Goal: Task Accomplishment & Management: Use online tool/utility

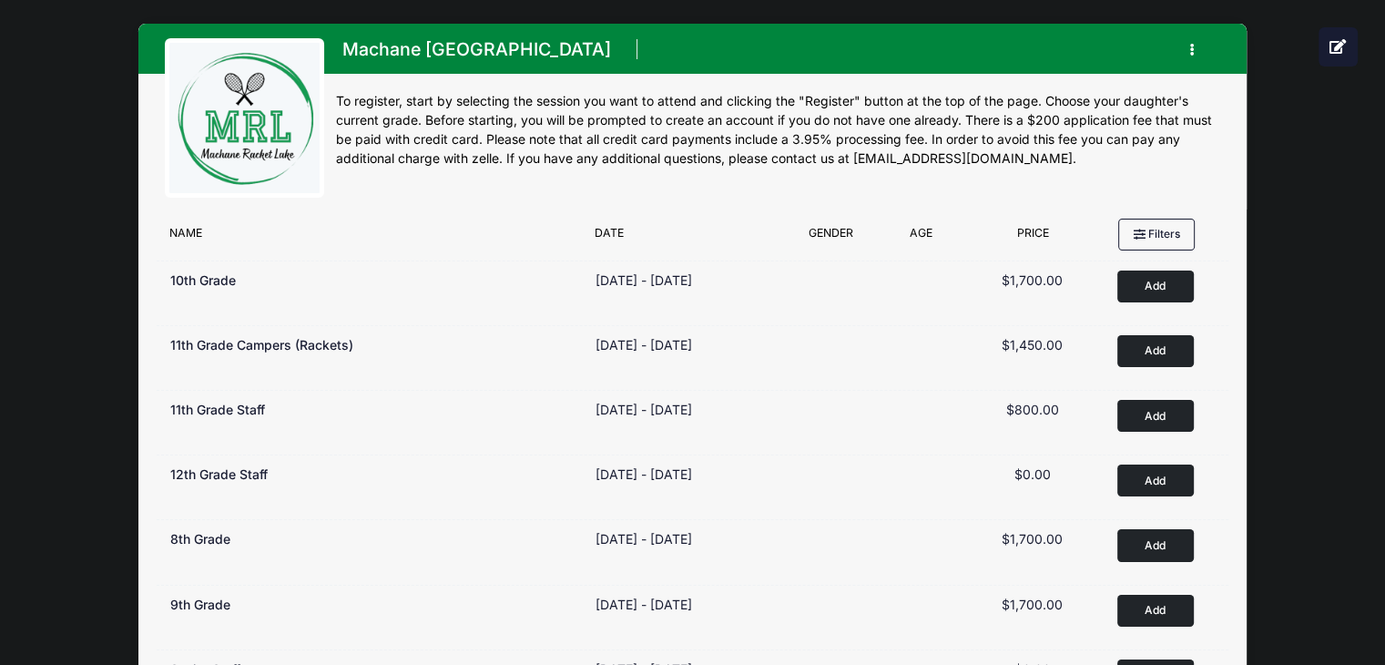
click at [1191, 50] on icon "button" at bounding box center [1197, 50] width 15 height 0
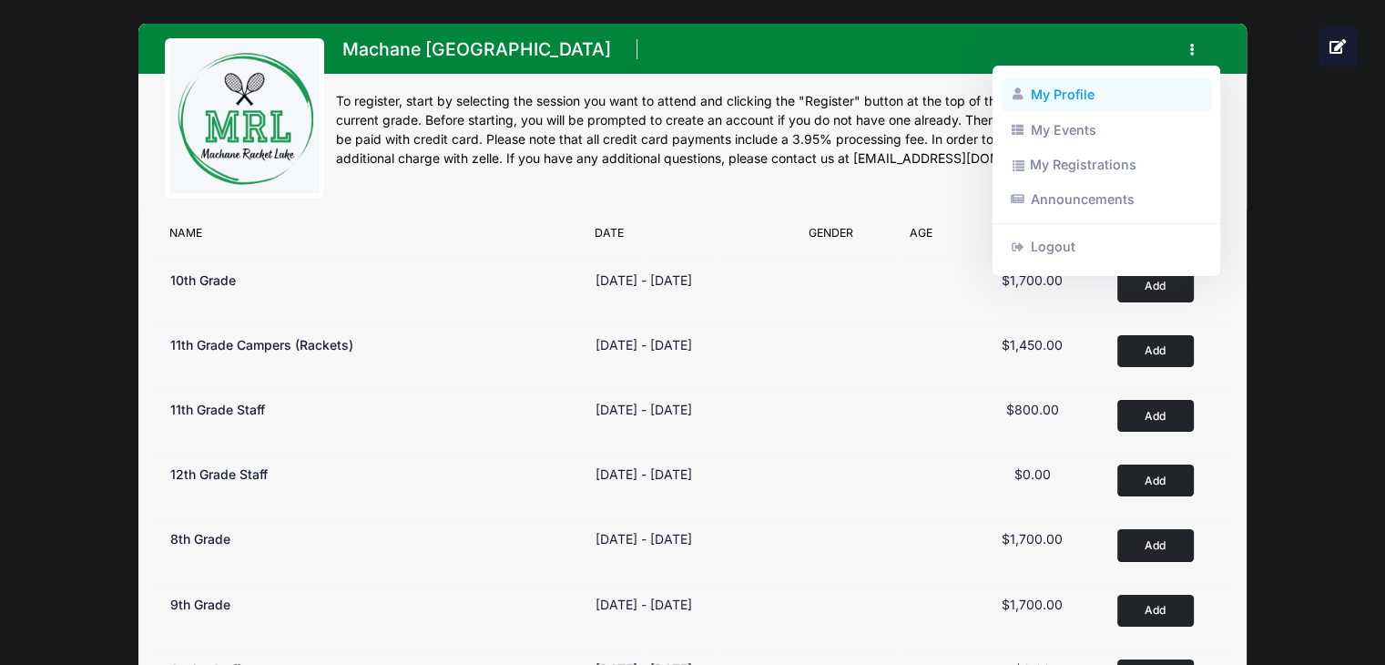
click at [1070, 104] on link "My Profile" at bounding box center [1107, 94] width 210 height 35
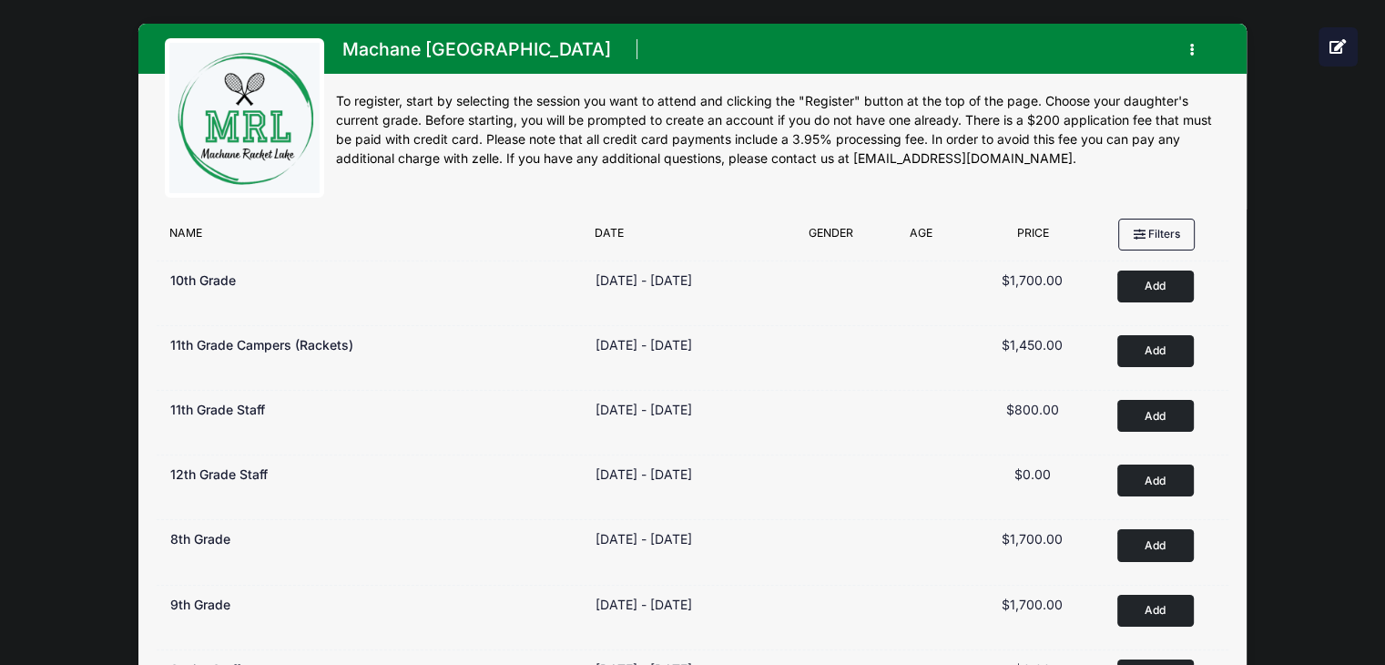
click at [1186, 42] on button "button" at bounding box center [1195, 50] width 49 height 32
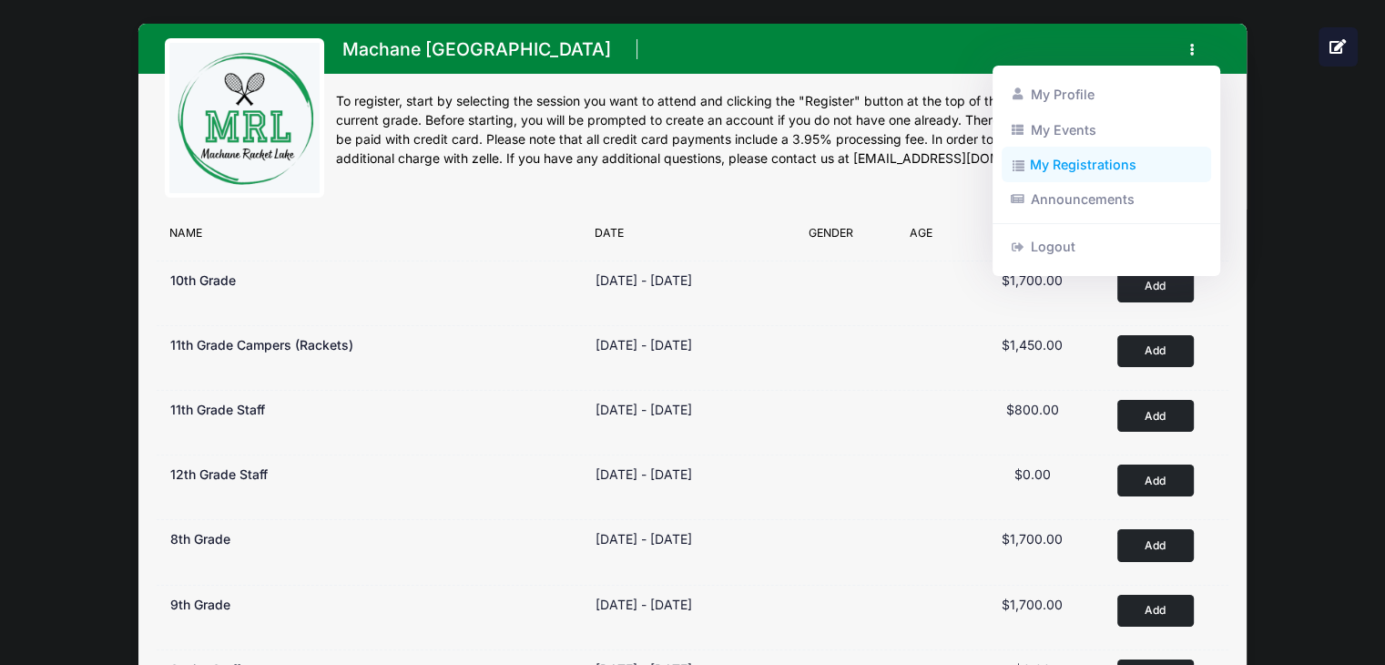
click at [1083, 165] on link "My Registrations" at bounding box center [1107, 165] width 210 height 35
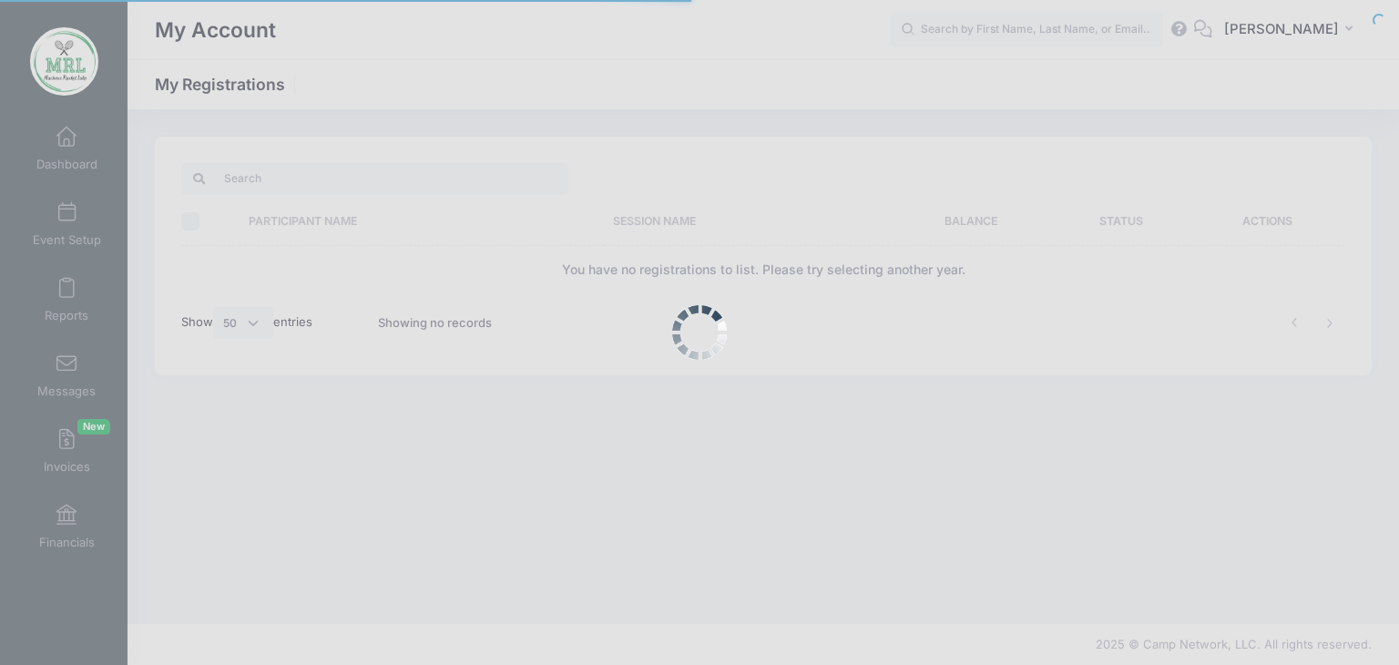
select select "50"
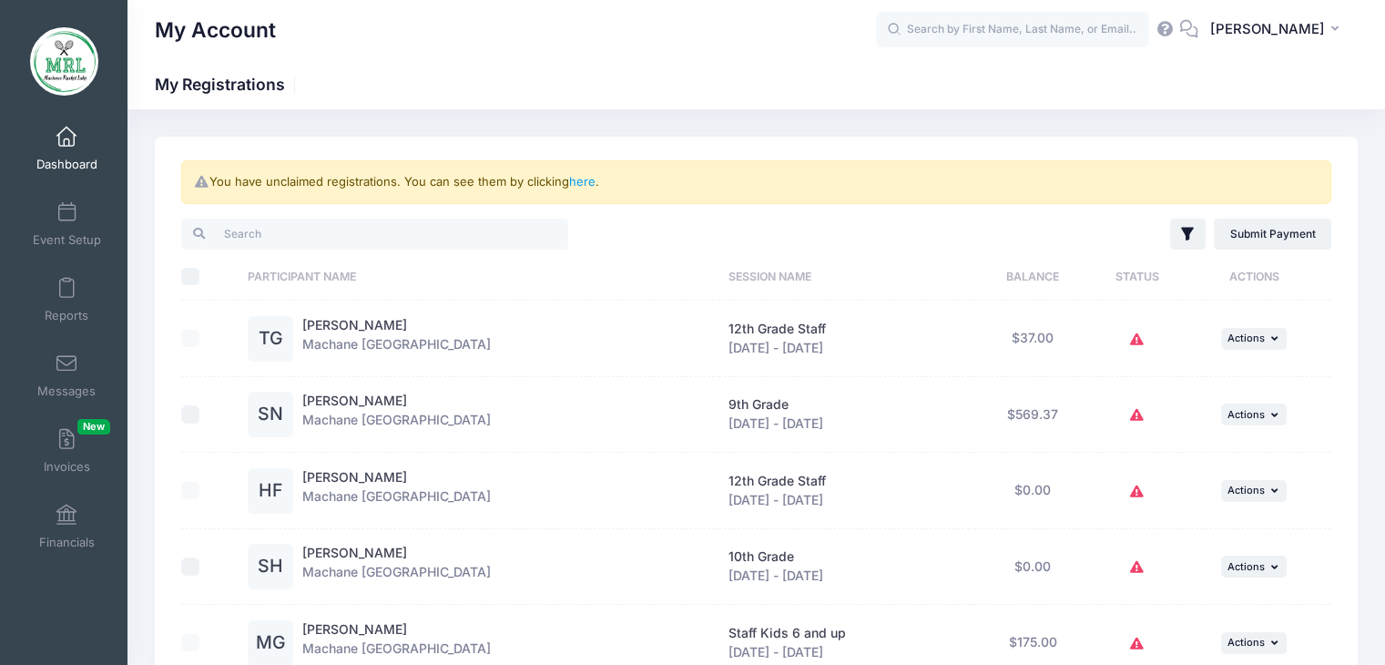
click at [55, 157] on span "Dashboard" at bounding box center [66, 164] width 61 height 15
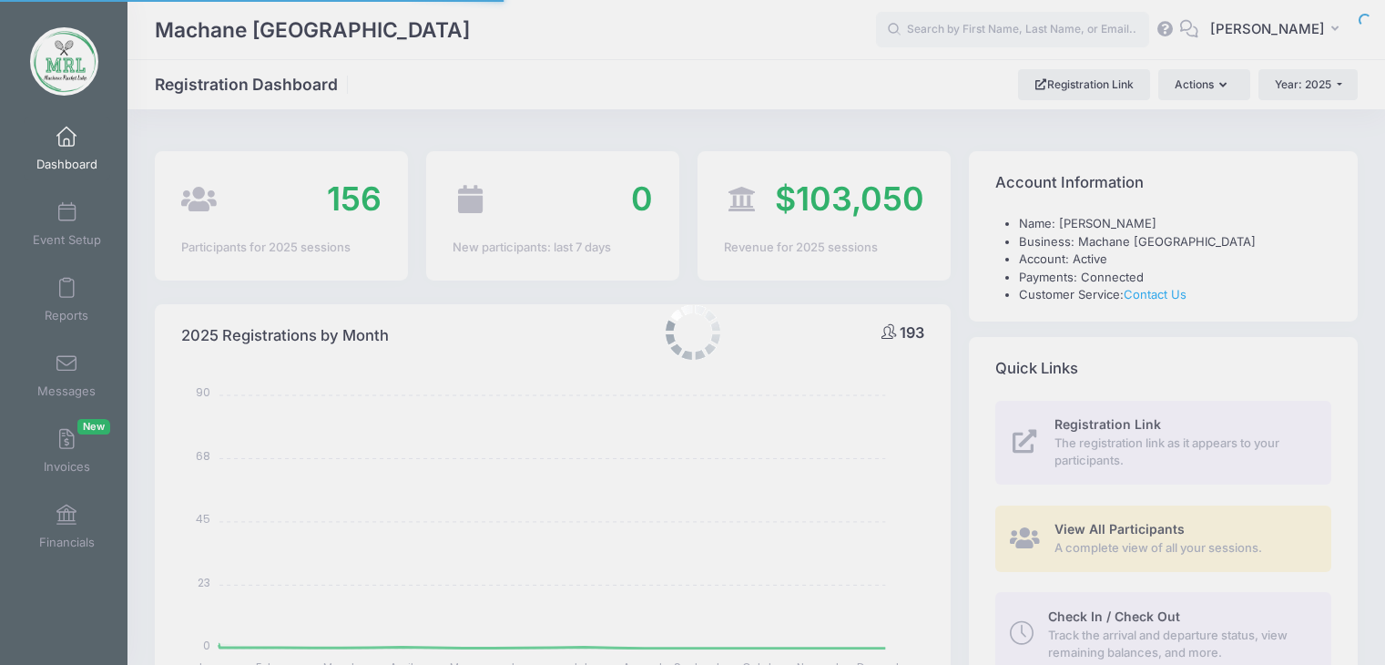
select select
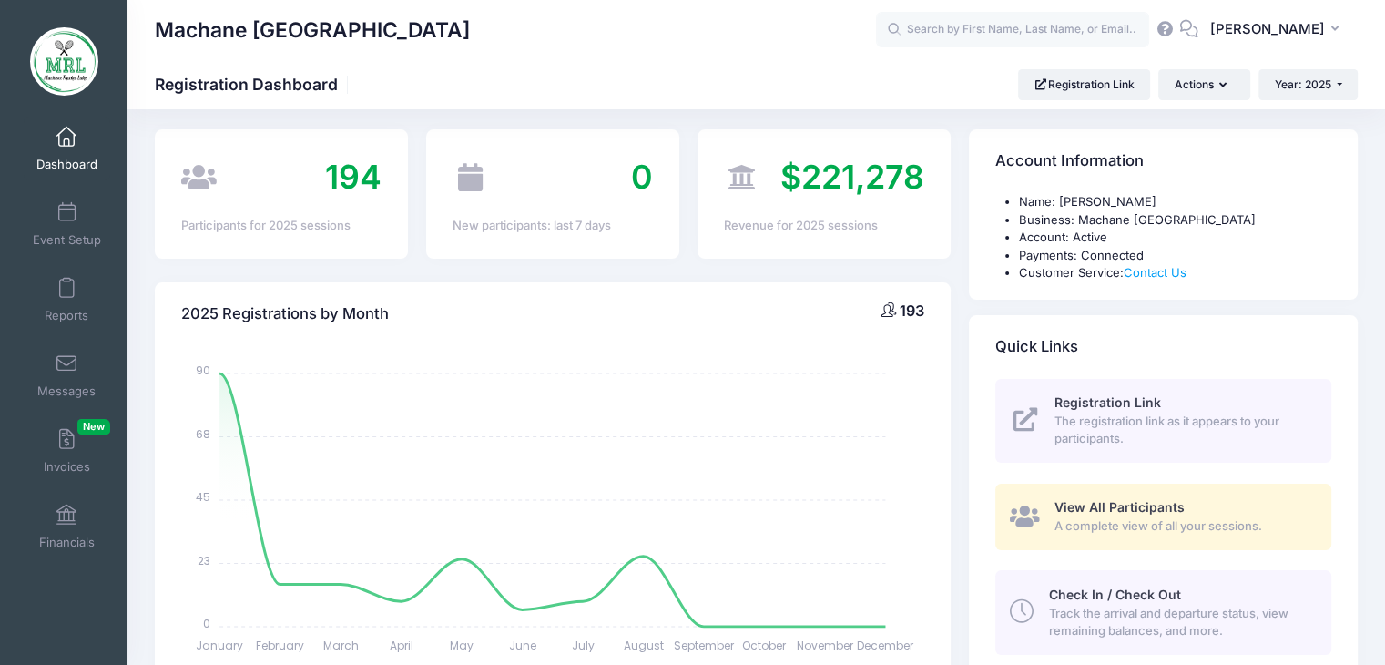
scroll to position [29, 0]
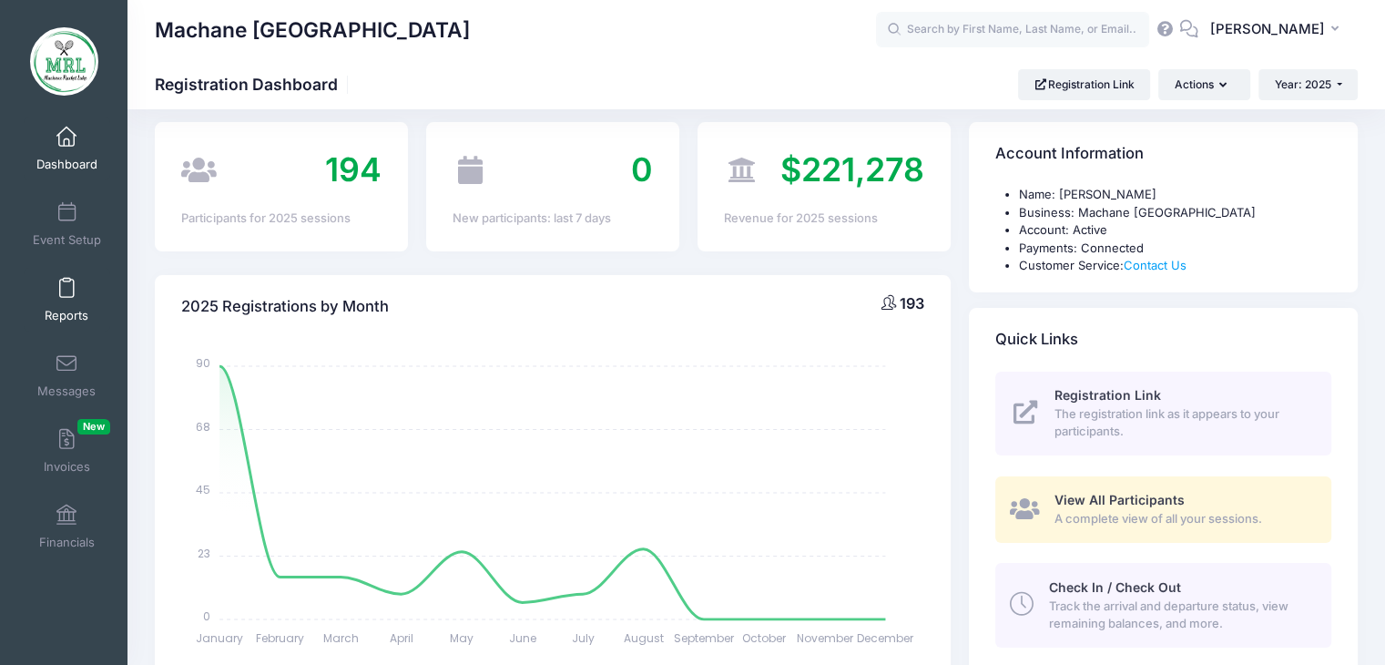
click at [64, 277] on link "Reports" at bounding box center [67, 300] width 87 height 64
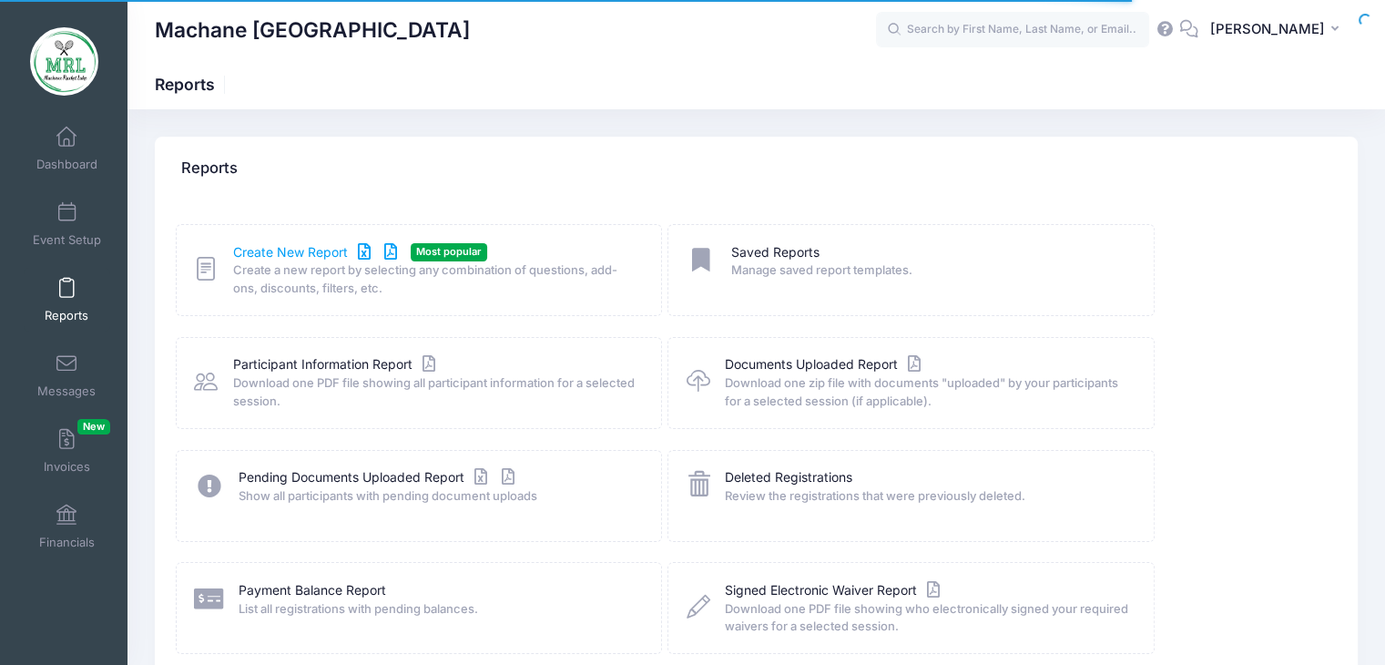
click at [288, 249] on link "Create New Report" at bounding box center [317, 252] width 169 height 19
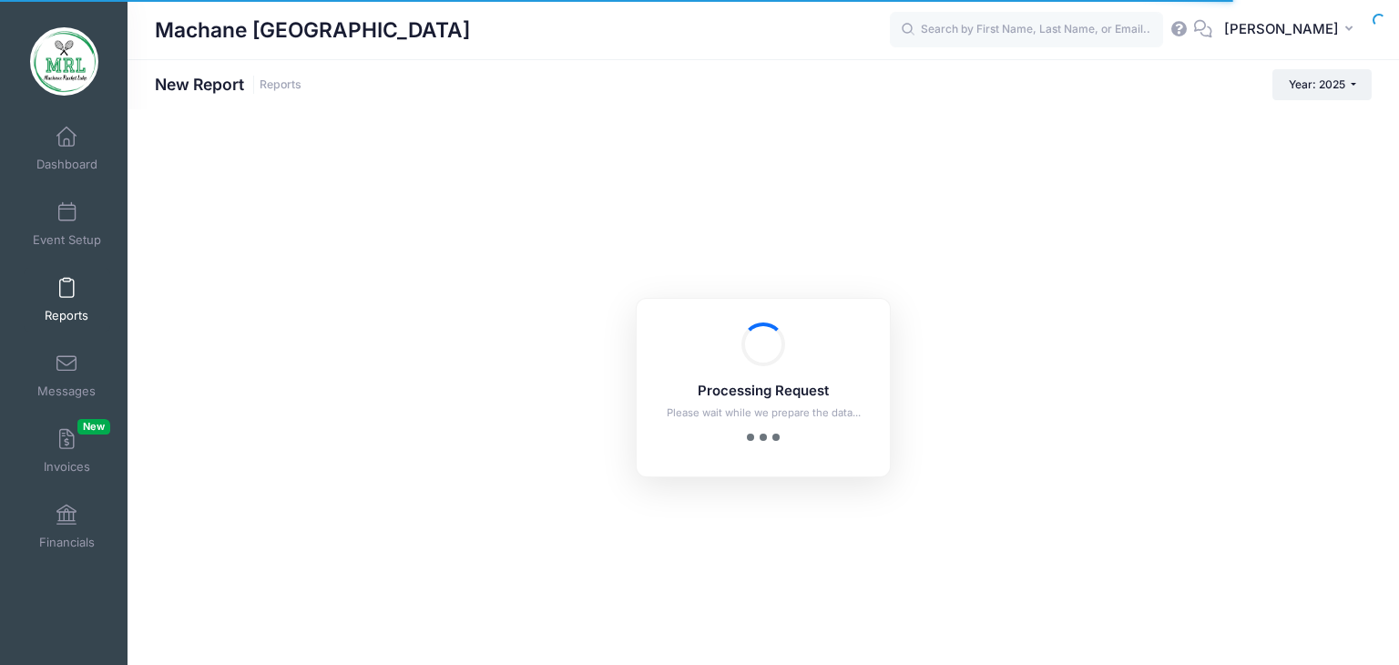
checkbox input "true"
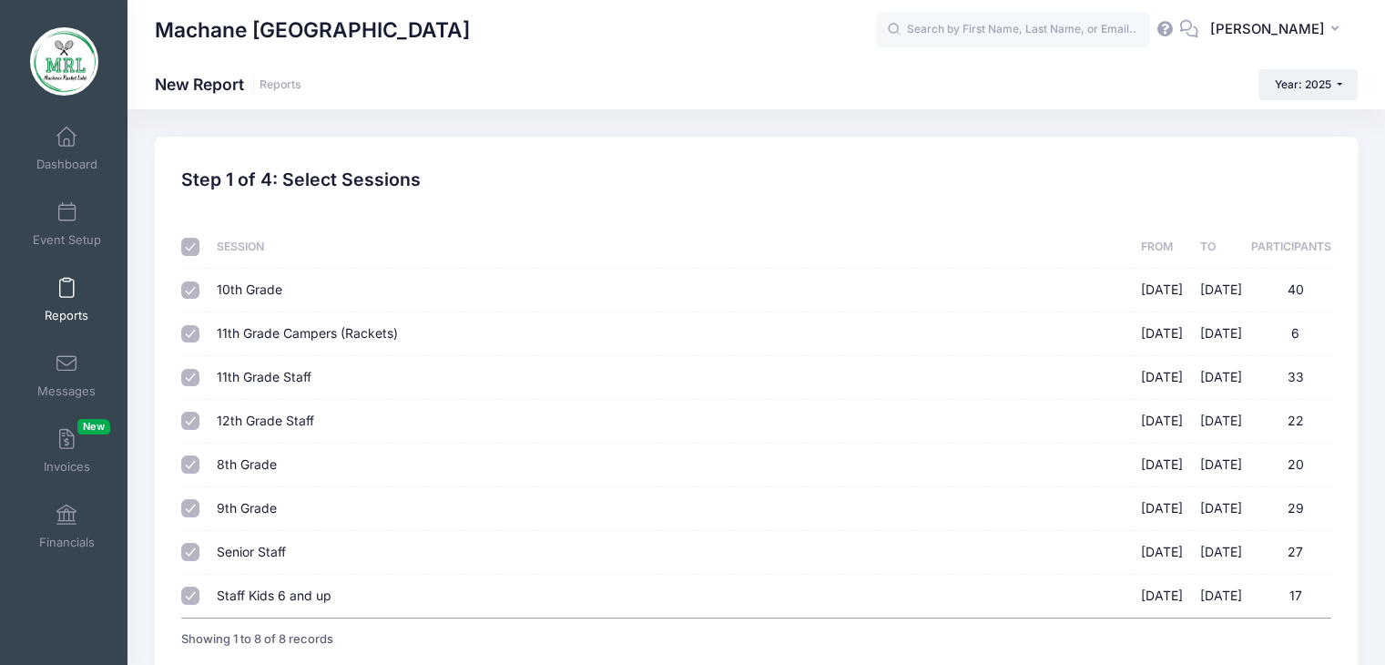
click at [180, 248] on div "Sessions Session From To Participants 10th Grade [DATE] - [DATE] 40 [DATE] [DAT…" at bounding box center [756, 428] width 1167 height 463
click at [200, 236] on th at bounding box center [194, 247] width 26 height 43
click at [192, 247] on input "checkbox" at bounding box center [190, 247] width 18 height 18
checkbox input "false"
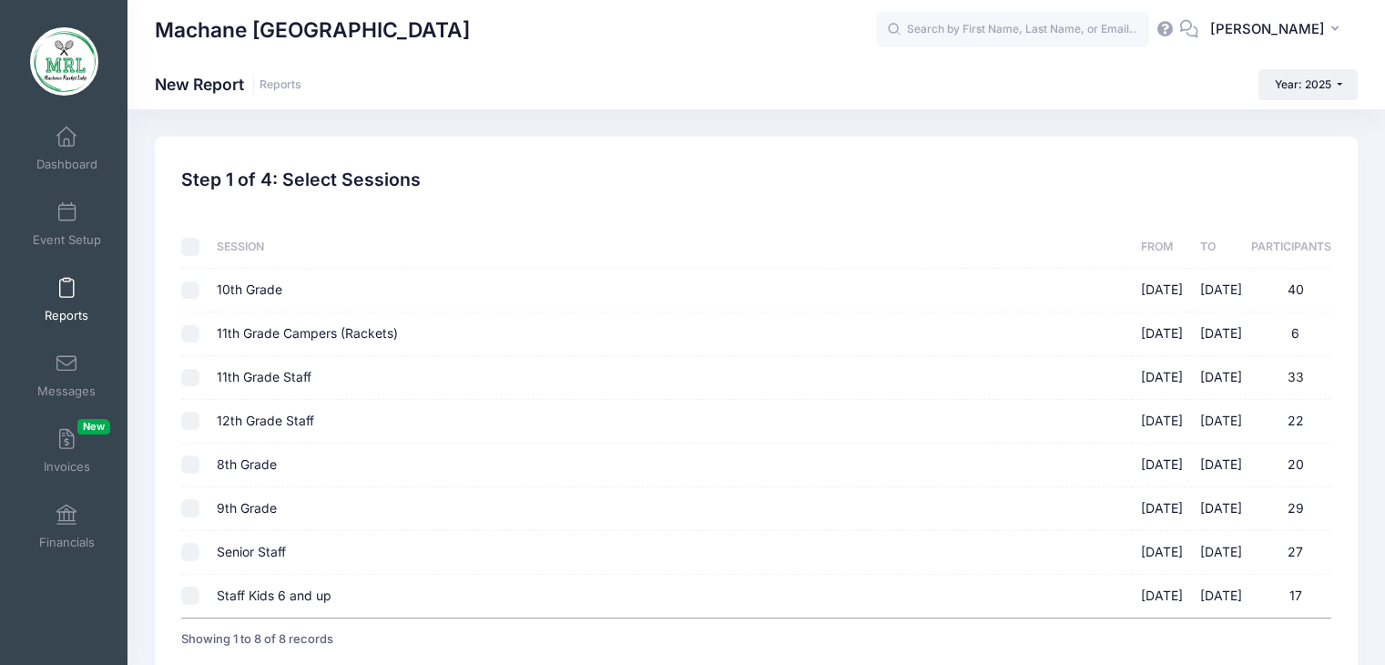
checkbox input "false"
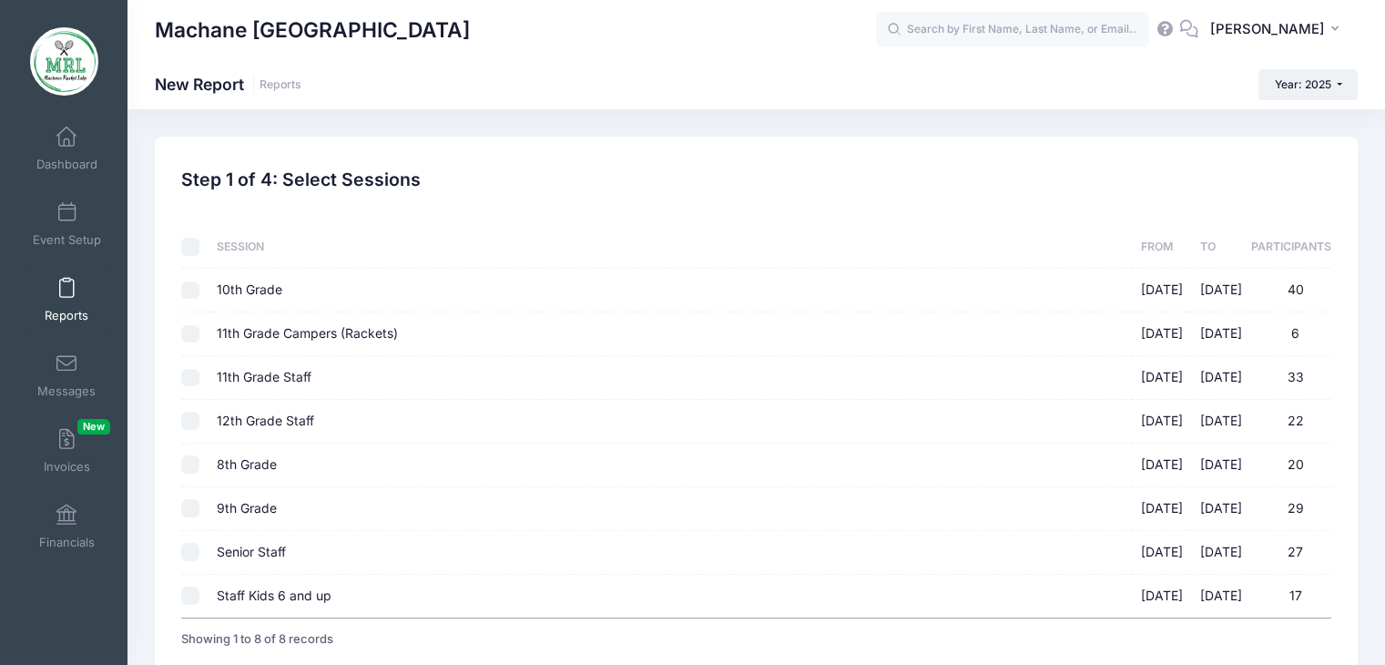
checkbox input "false"
click at [186, 471] on input "8th Grade 08/14/2025 - 08/28/2025 20" at bounding box center [190, 464] width 18 height 18
checkbox input "true"
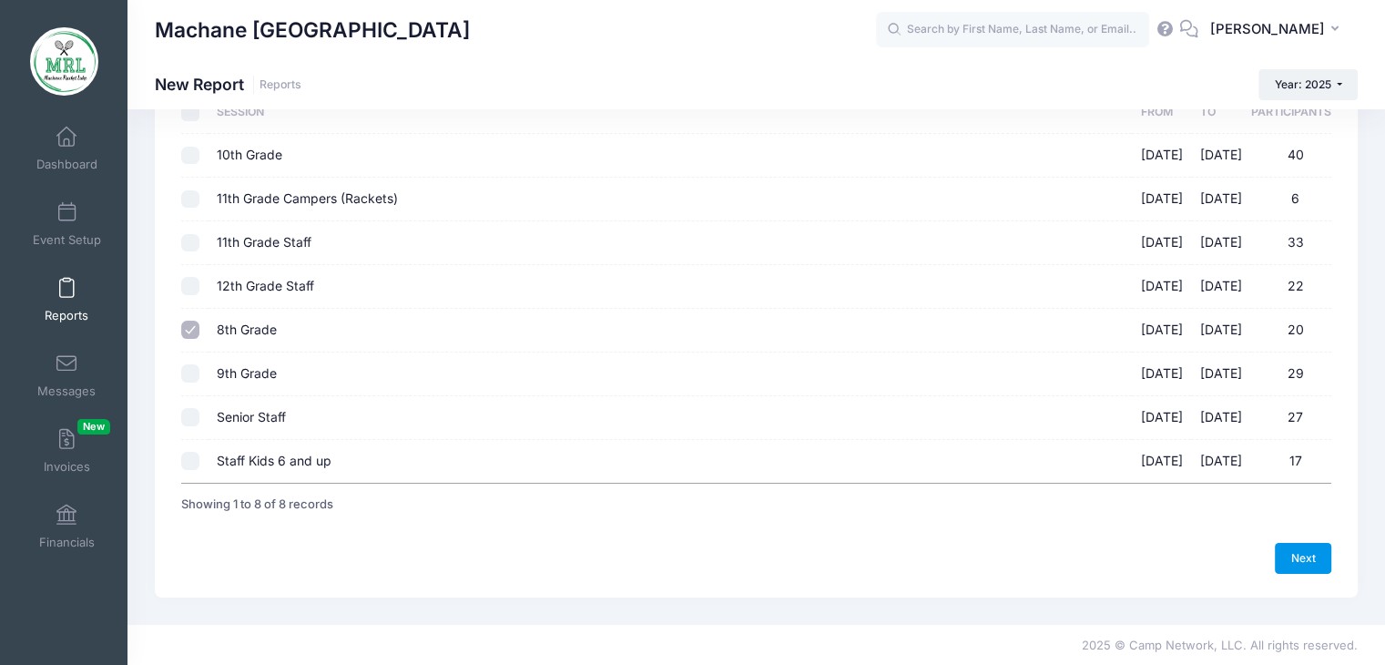
click at [1313, 555] on link "Next" at bounding box center [1303, 558] width 56 height 31
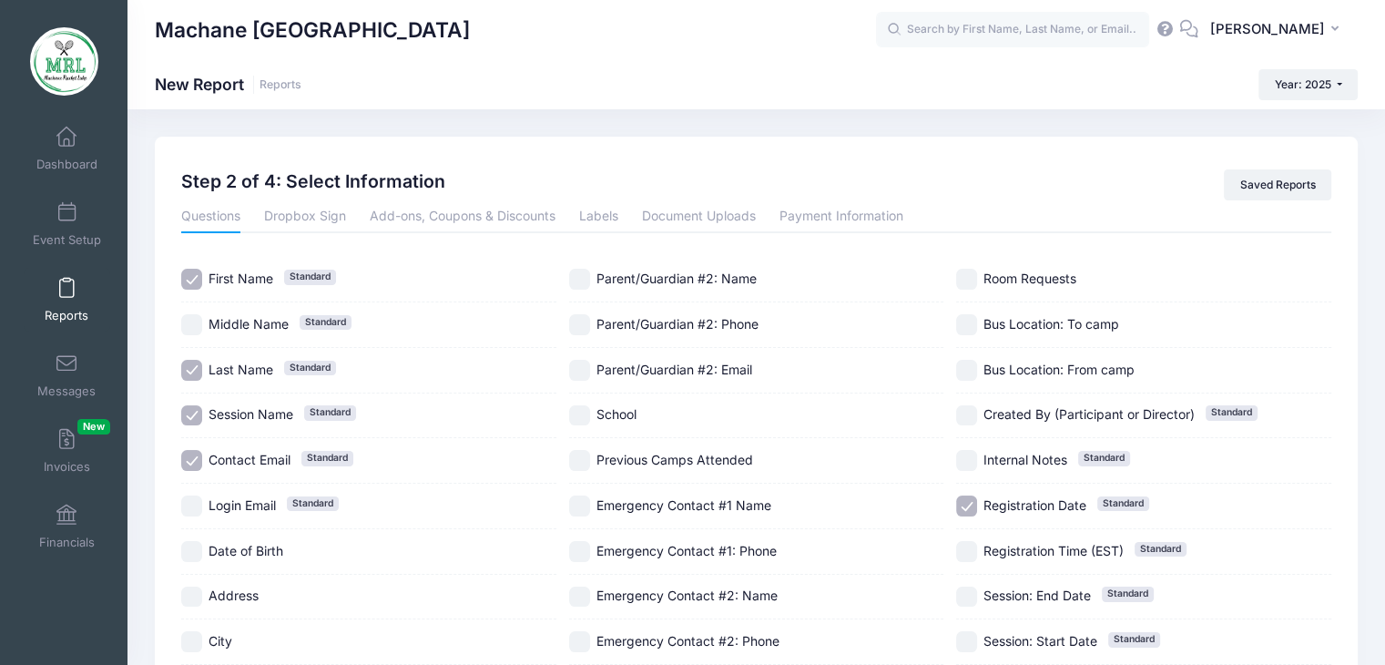
click at [194, 412] on input "Session Name Standard" at bounding box center [191, 415] width 21 height 21
checkbox input "false"
click at [192, 452] on input "Contact Email Standard" at bounding box center [191, 460] width 21 height 21
checkbox input "false"
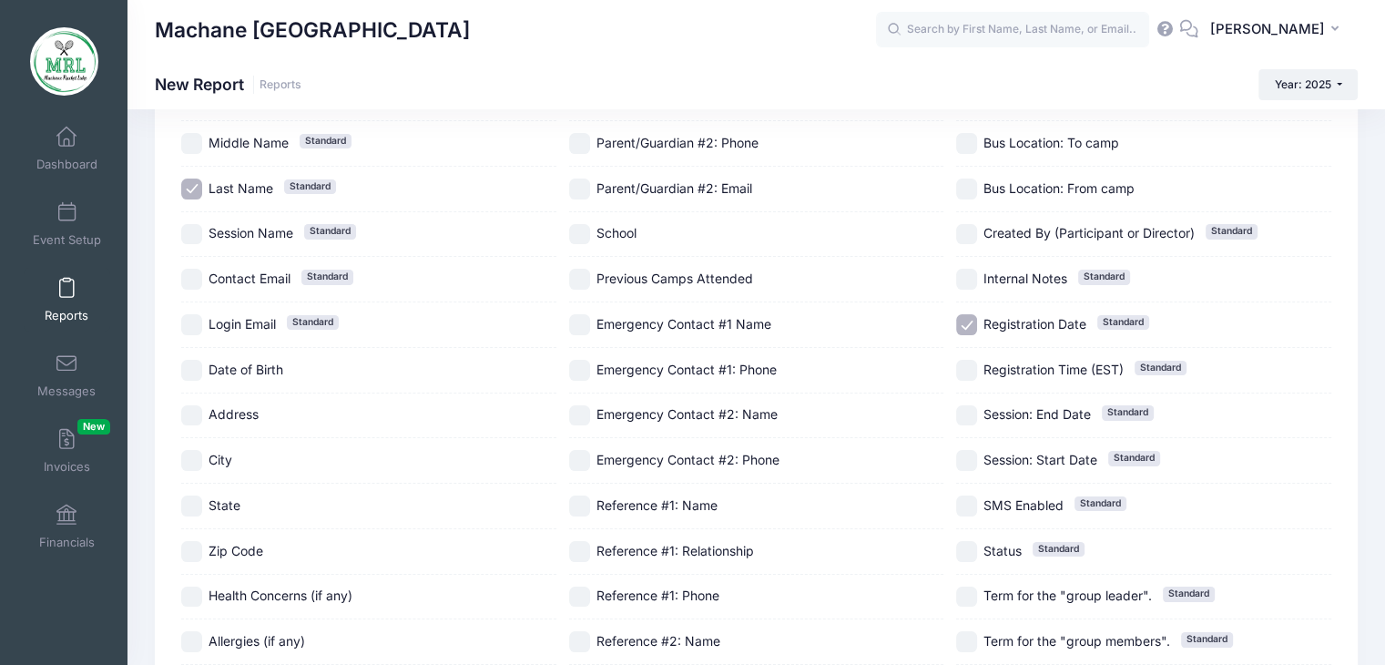
scroll to position [184, 0]
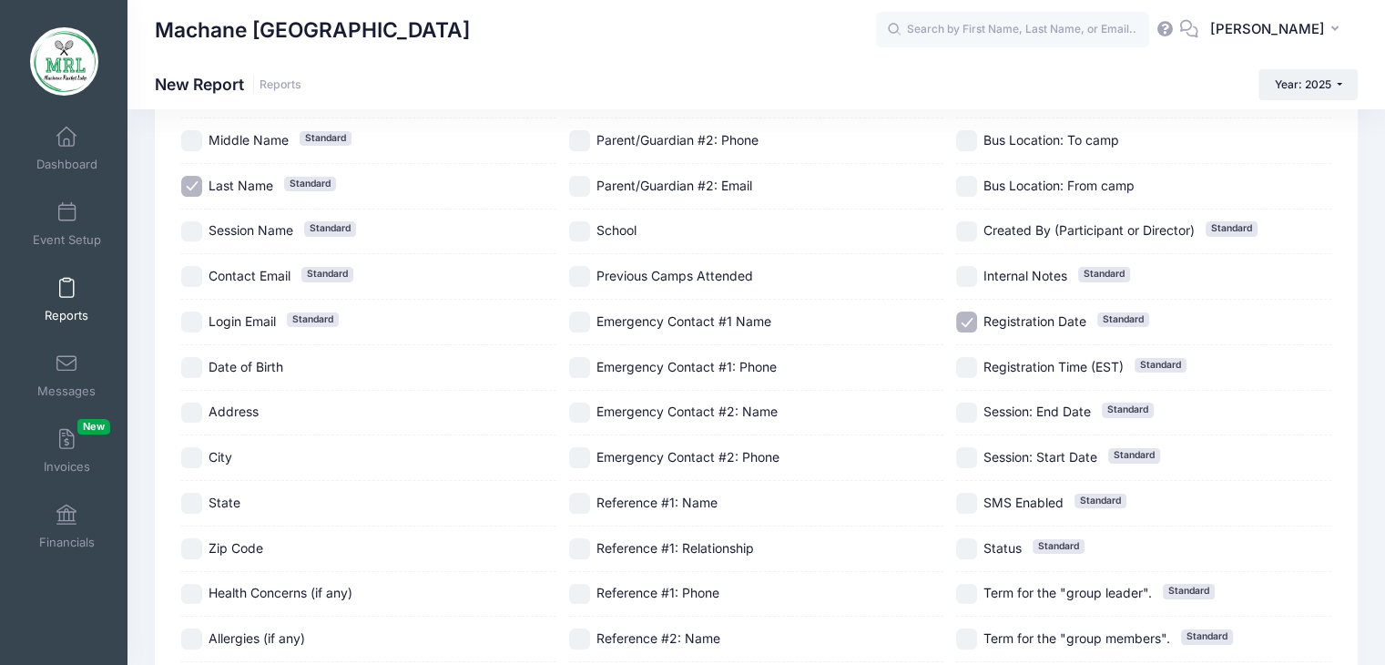
click at [196, 404] on input "Address" at bounding box center [191, 412] width 21 height 21
checkbox input "true"
click at [189, 453] on input "City" at bounding box center [191, 457] width 21 height 21
checkbox input "true"
click at [191, 504] on input "State" at bounding box center [191, 503] width 21 height 21
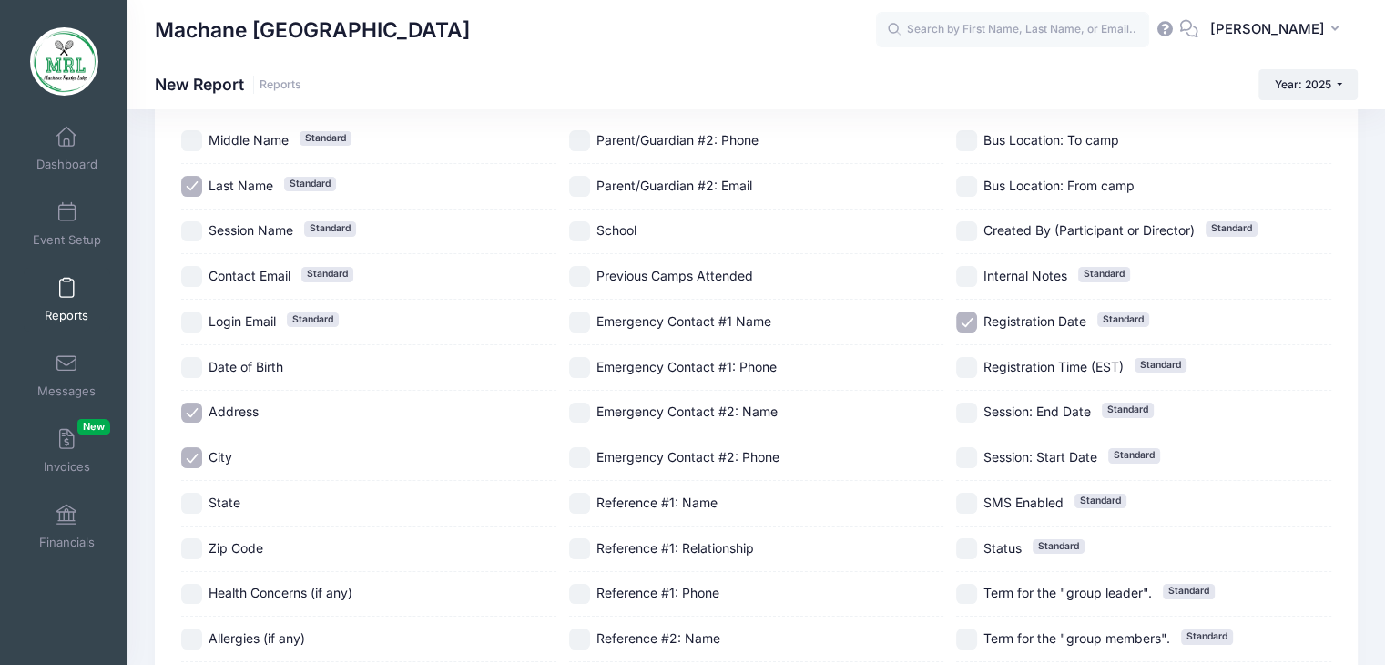
checkbox input "true"
click at [189, 543] on input "Zip Code" at bounding box center [191, 548] width 21 height 21
checkbox input "true"
click at [969, 322] on input "Registration Date Standard" at bounding box center [966, 321] width 21 height 21
checkbox input "false"
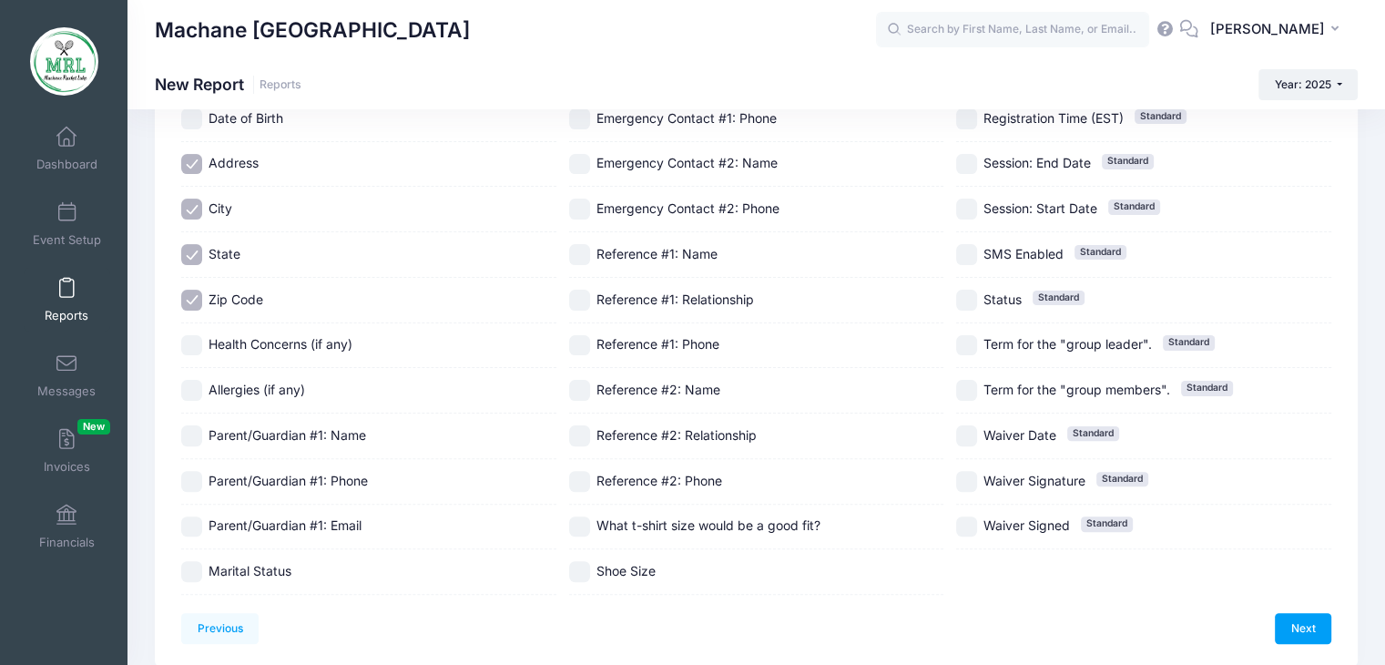
scroll to position [452, 0]
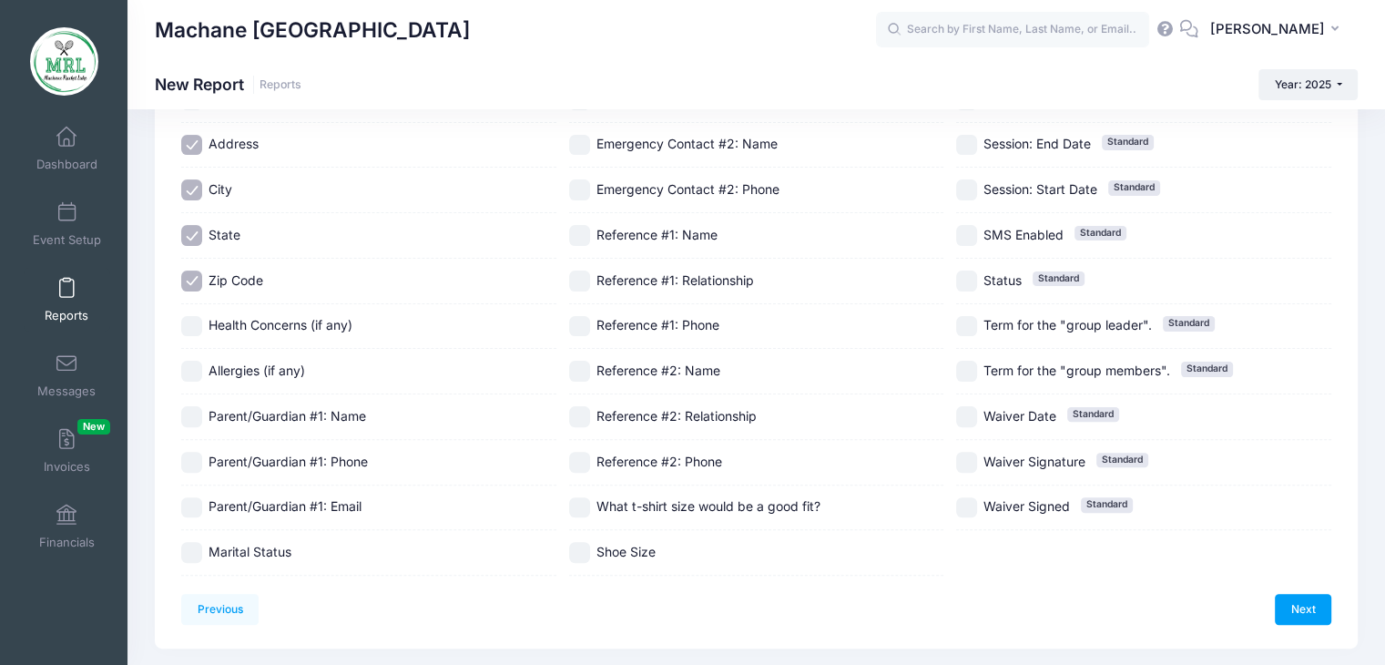
click at [187, 462] on input "Parent/Guardian #1: Phone" at bounding box center [191, 462] width 21 height 21
checkbox input "true"
click at [1282, 601] on link "Next" at bounding box center [1303, 609] width 56 height 31
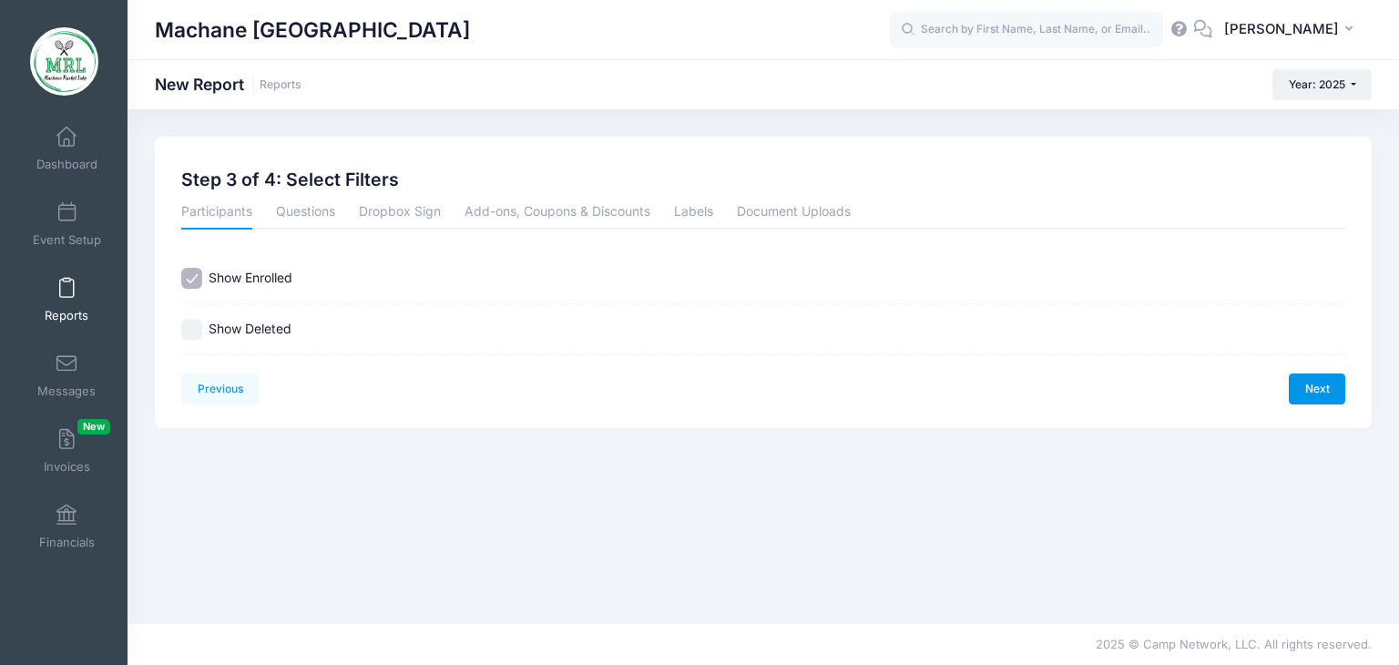
click at [1304, 380] on link "Next" at bounding box center [1317, 388] width 56 height 31
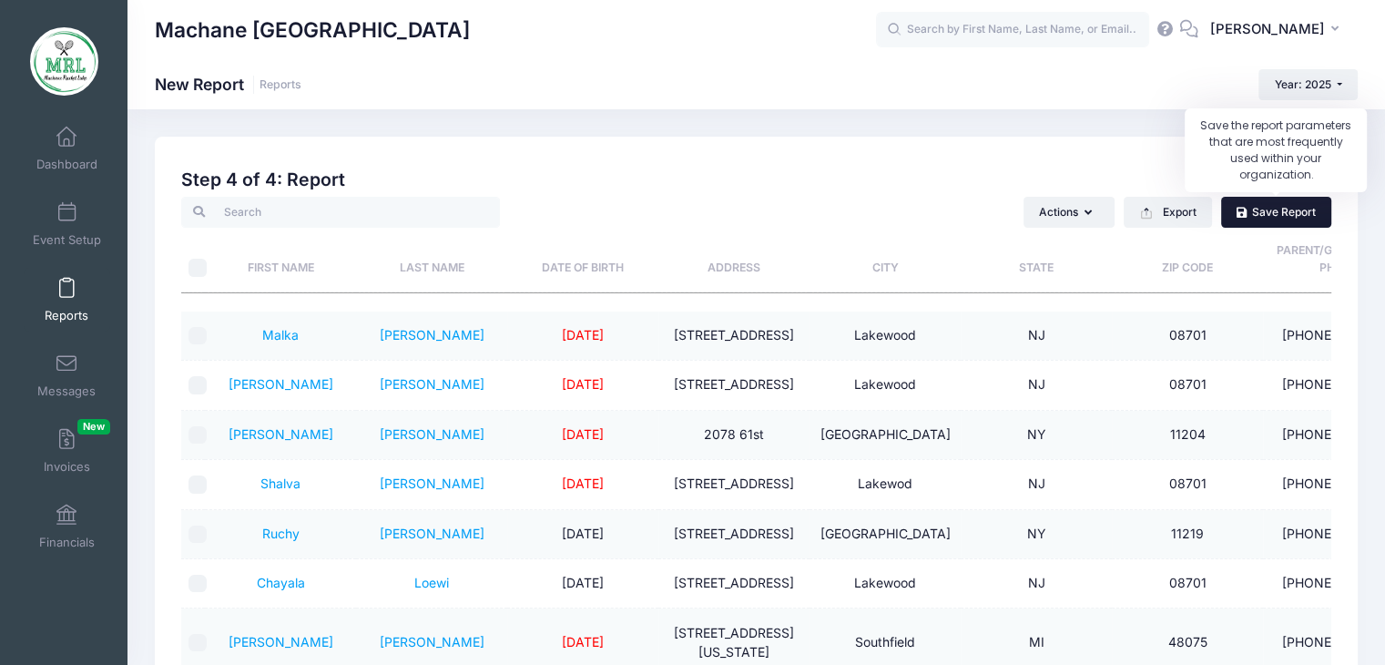
click at [1266, 214] on link "Save Report" at bounding box center [1276, 212] width 110 height 31
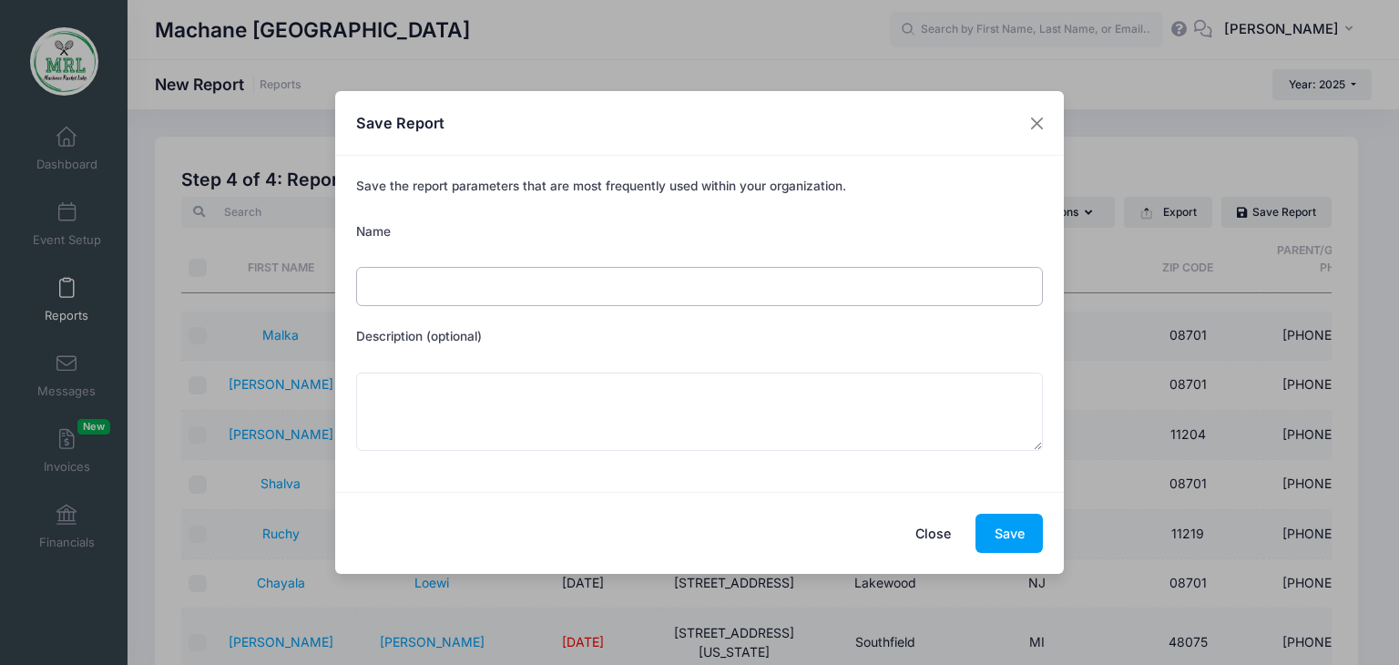
click at [524, 295] on input "Name" at bounding box center [700, 286] width 688 height 39
type input "seniors"
click at [985, 529] on button "Save" at bounding box center [1008, 533] width 67 height 39
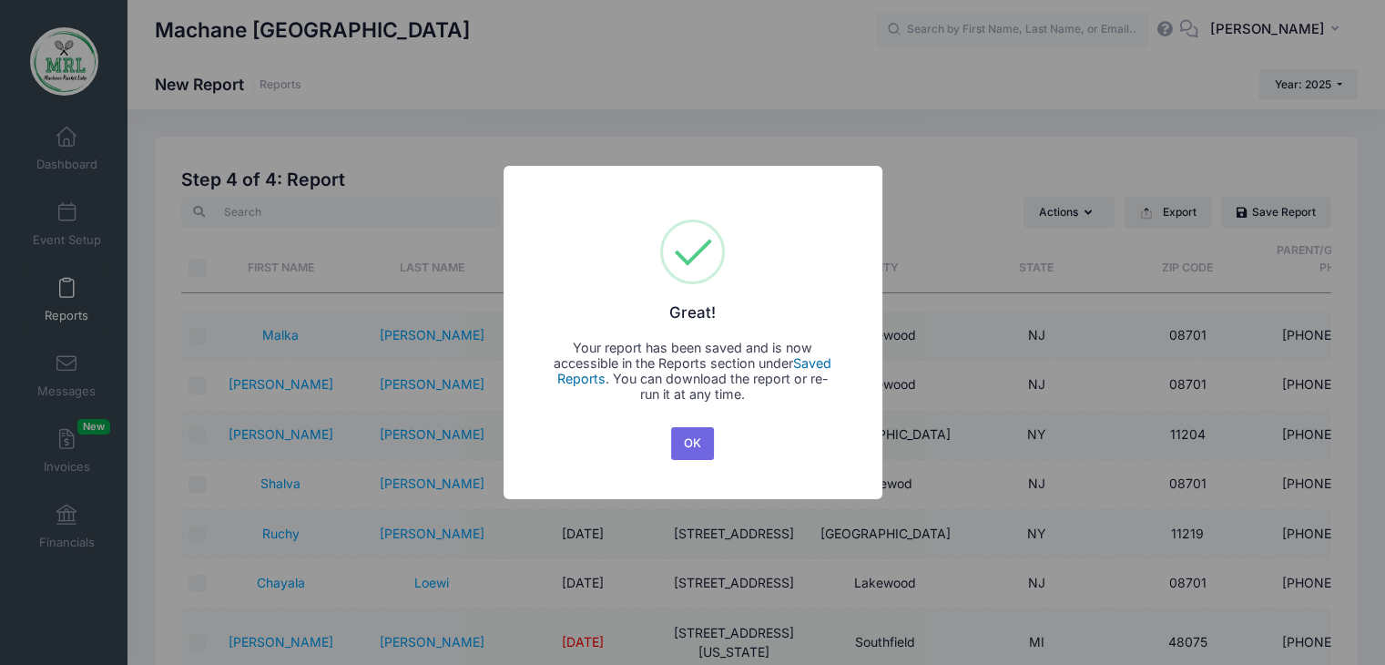
click at [812, 362] on link "Saved Reports" at bounding box center [694, 370] width 275 height 31
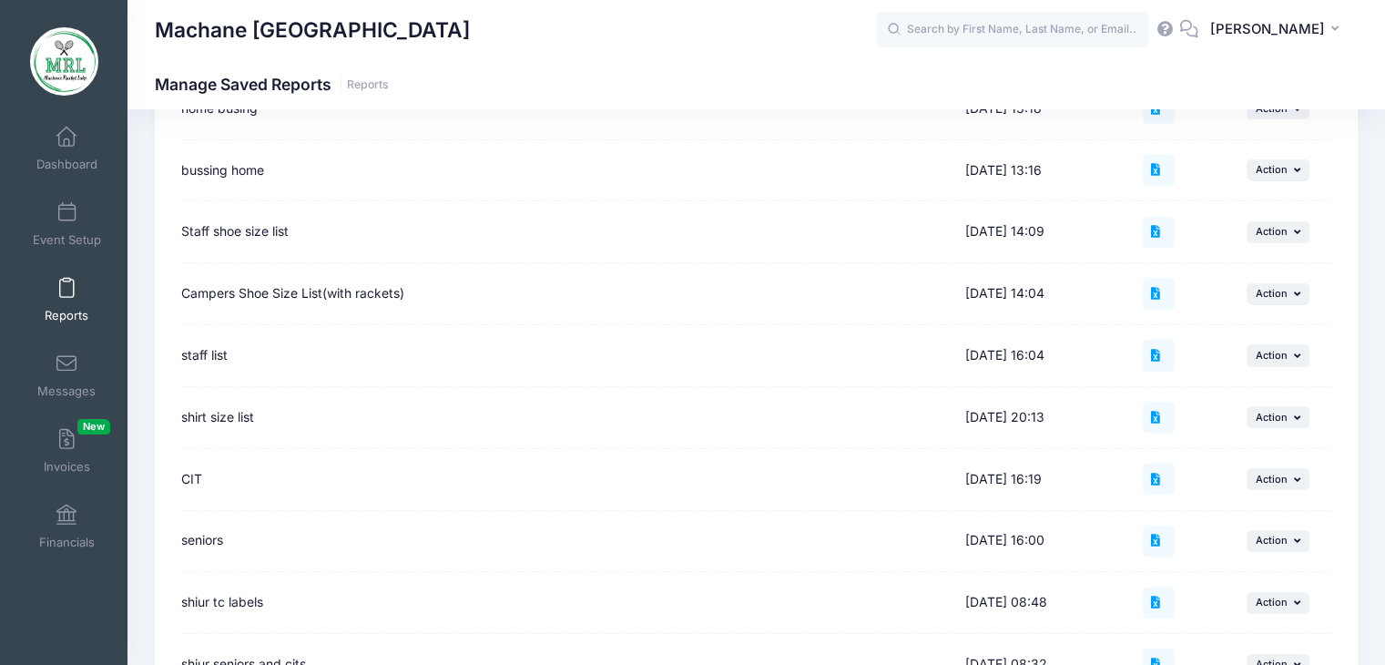
scroll to position [227, 0]
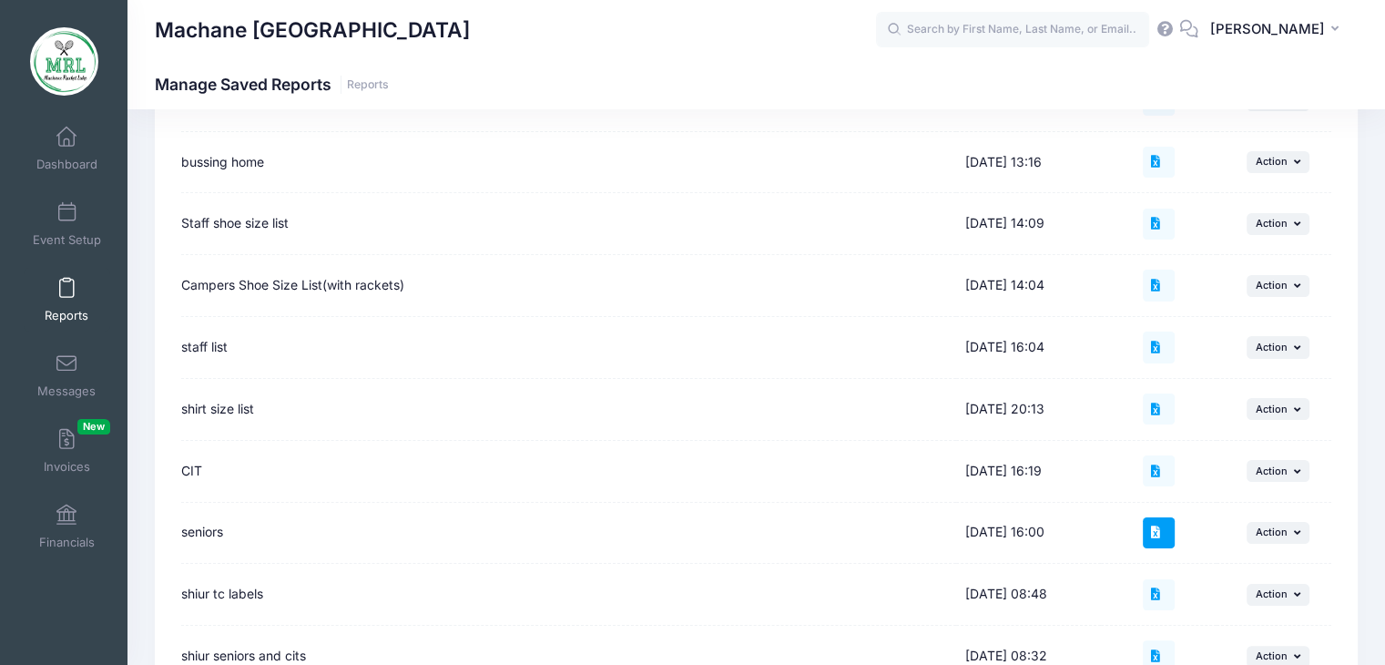
click at [1153, 526] on icon at bounding box center [1158, 532] width 15 height 12
